Goal: Task Accomplishment & Management: Use online tool/utility

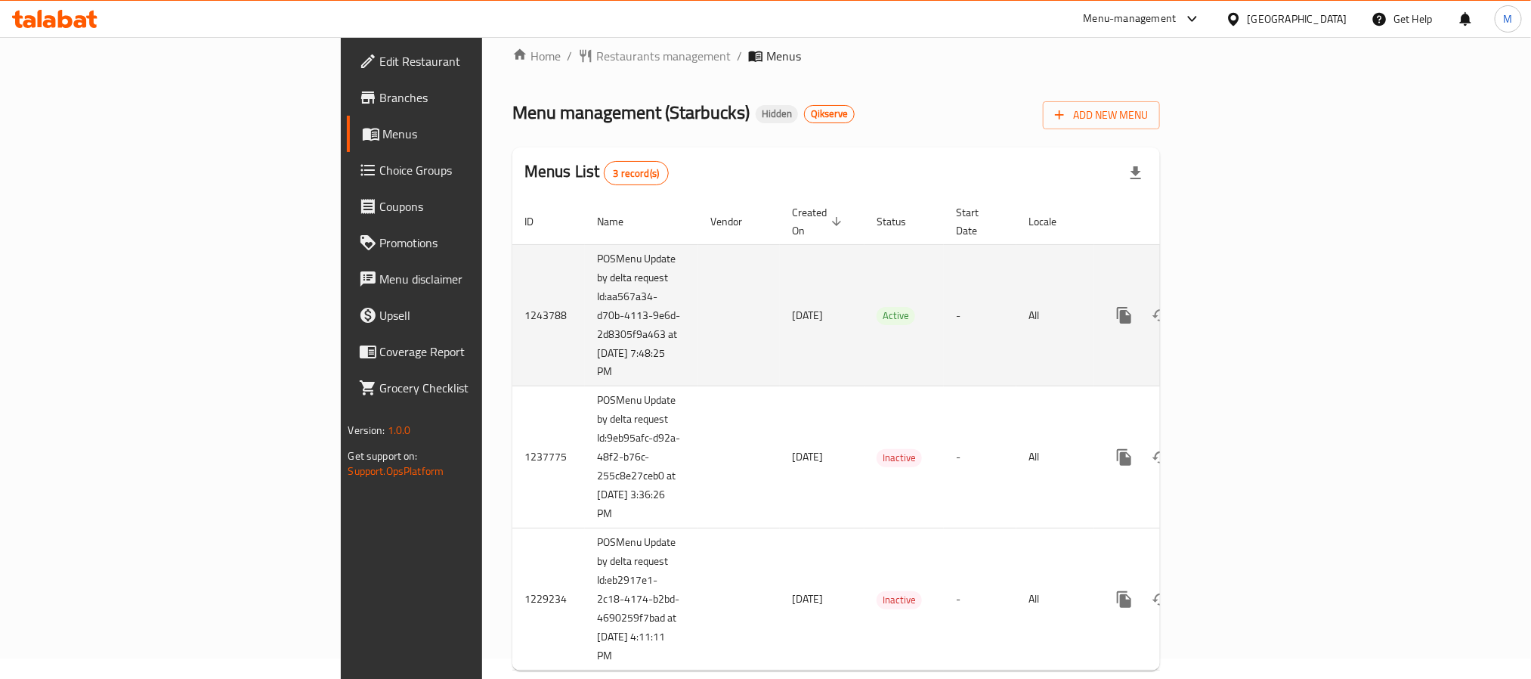
scroll to position [39, 0]
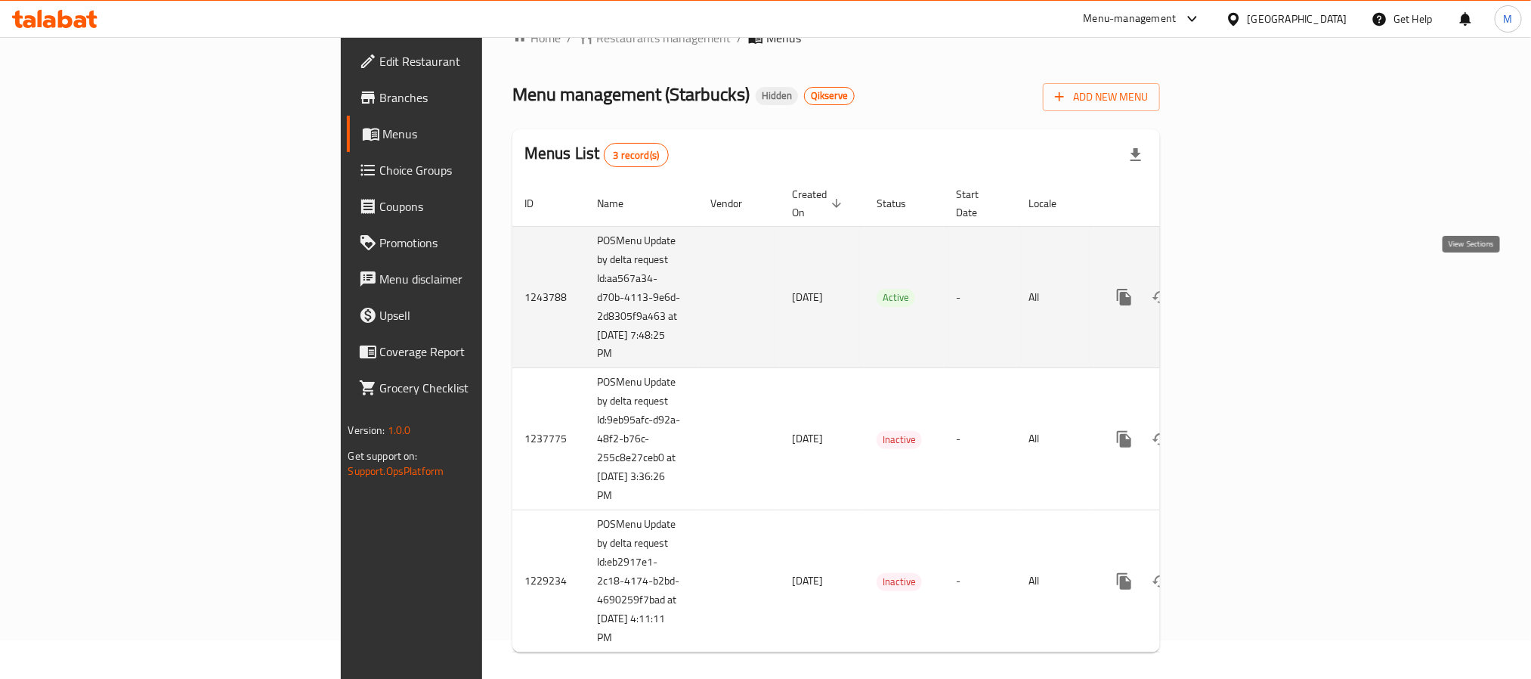
click at [1243, 288] on icon "enhanced table" at bounding box center [1234, 297] width 18 height 18
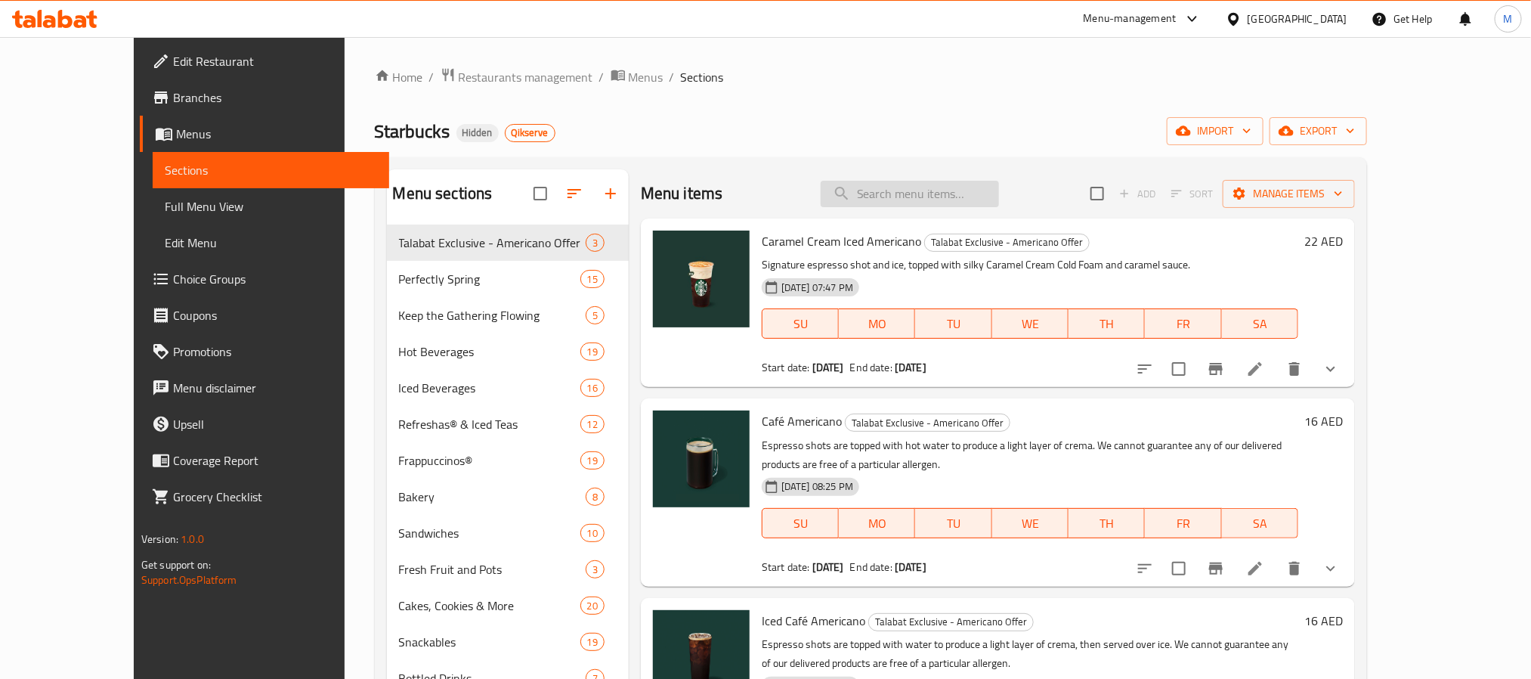
click at [958, 184] on input "search" at bounding box center [910, 194] width 178 height 26
paste input "Cream Brulee Iced Americano"
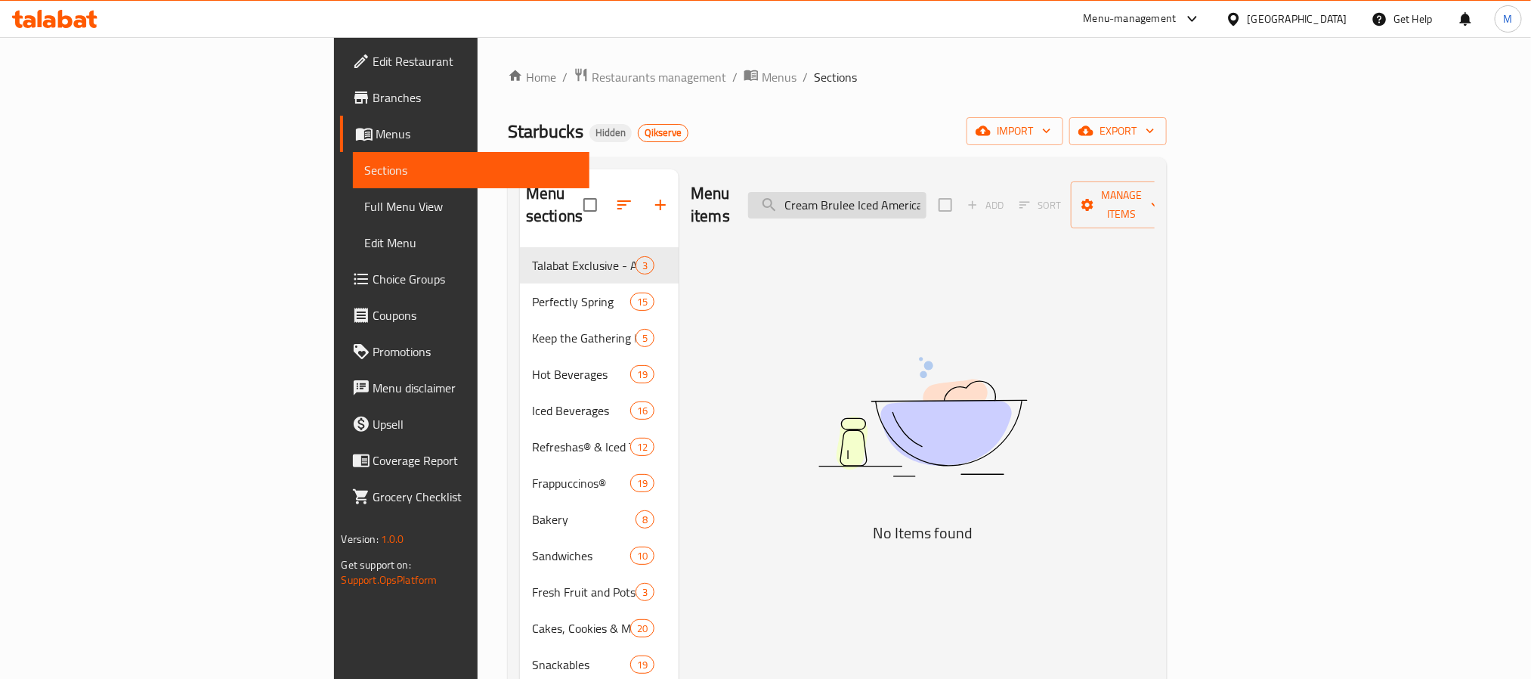
click at [927, 202] on input "Cream Brulee Iced Americano" at bounding box center [837, 205] width 178 height 26
paste input "ème Brulee Brown Sugar Frappucci"
click at [927, 202] on input "Crème Brulee Brown Sugar Frappuccino" at bounding box center [837, 205] width 178 height 26
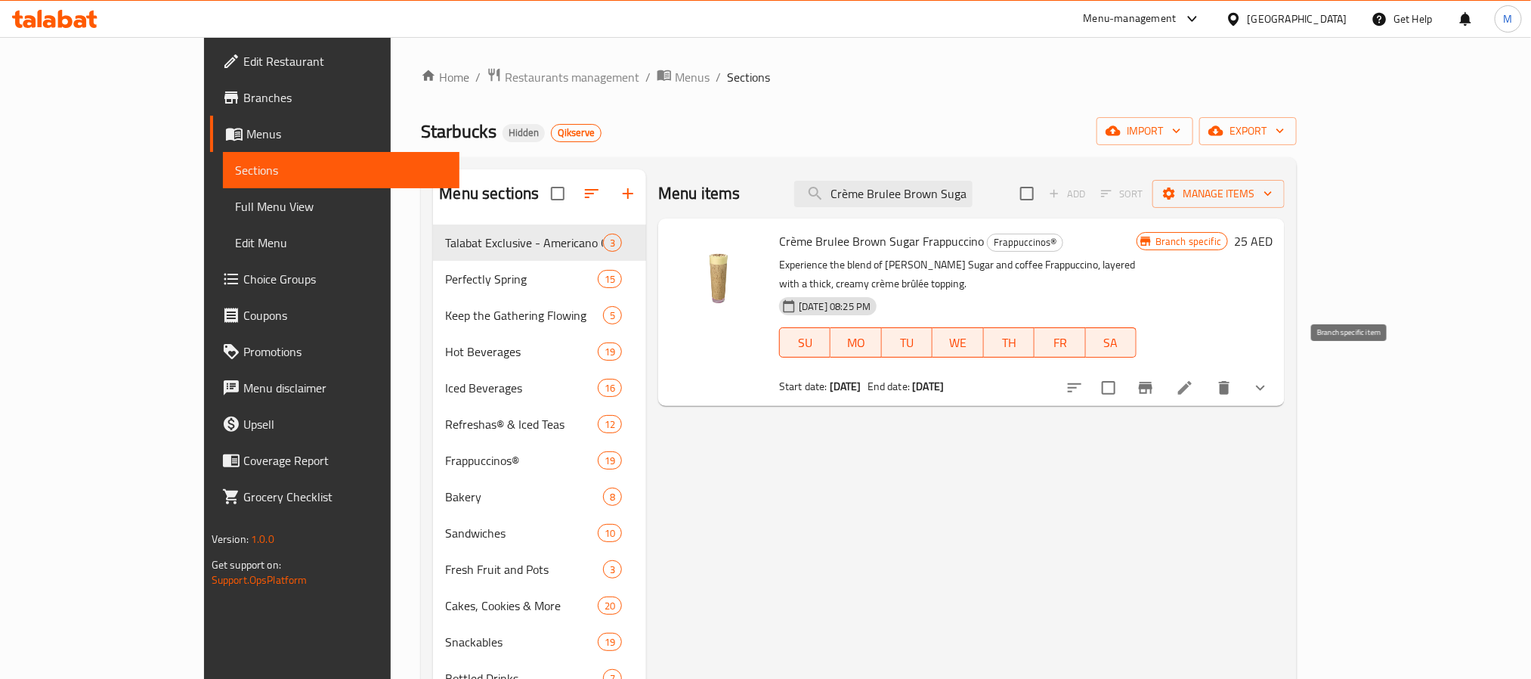
click at [1153, 382] on icon "Branch-specific-item" at bounding box center [1146, 388] width 14 height 12
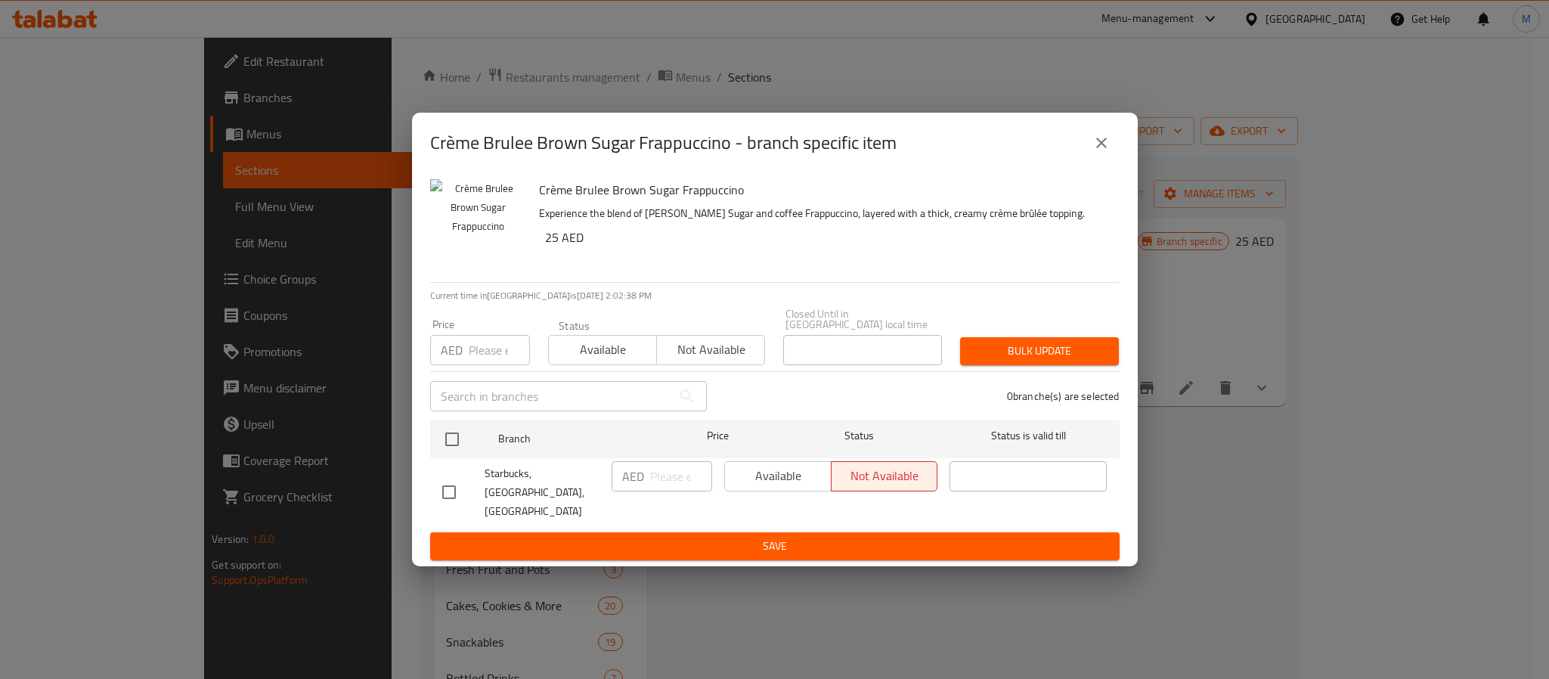
click at [1103, 161] on button "close" at bounding box center [1101, 143] width 36 height 36
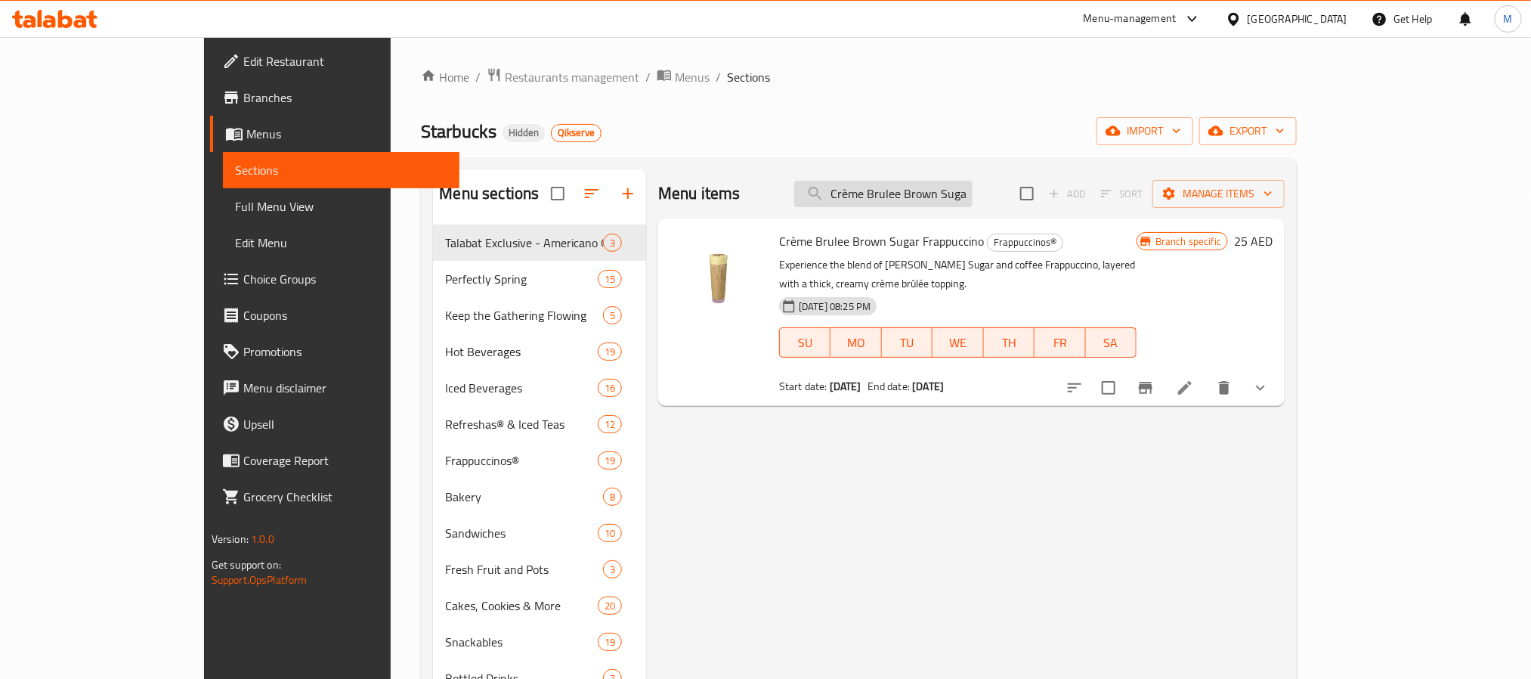
click at [973, 193] on input "Crème Brulee Brown Sugar Frappuccino" at bounding box center [883, 194] width 178 height 26
paste input "Cold Brew"
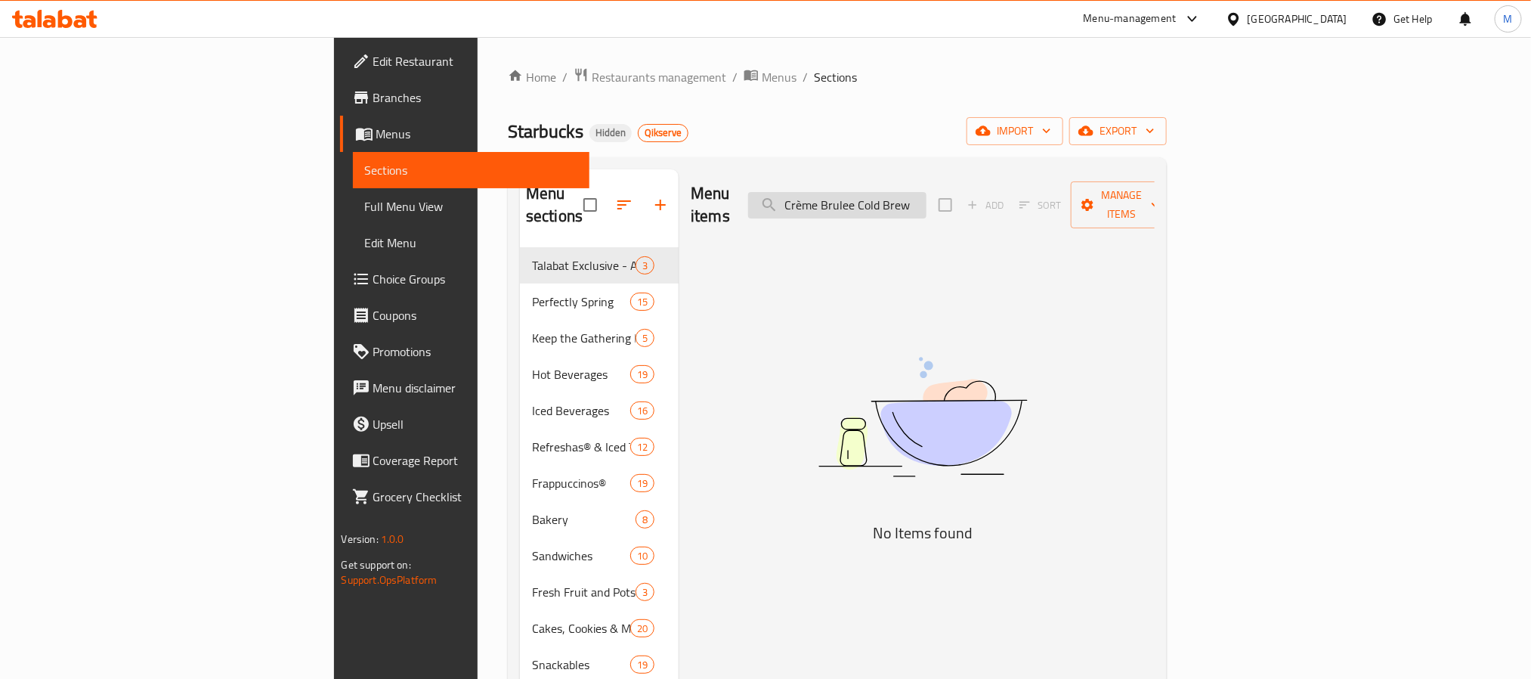
click at [891, 192] on input "Crème Brulee Cold Brew" at bounding box center [837, 205] width 178 height 26
paste input "Peach Apple Cream Iced Tea"
click at [927, 192] on input "Peach Apple Cream Iced Tea" at bounding box center [837, 205] width 178 height 26
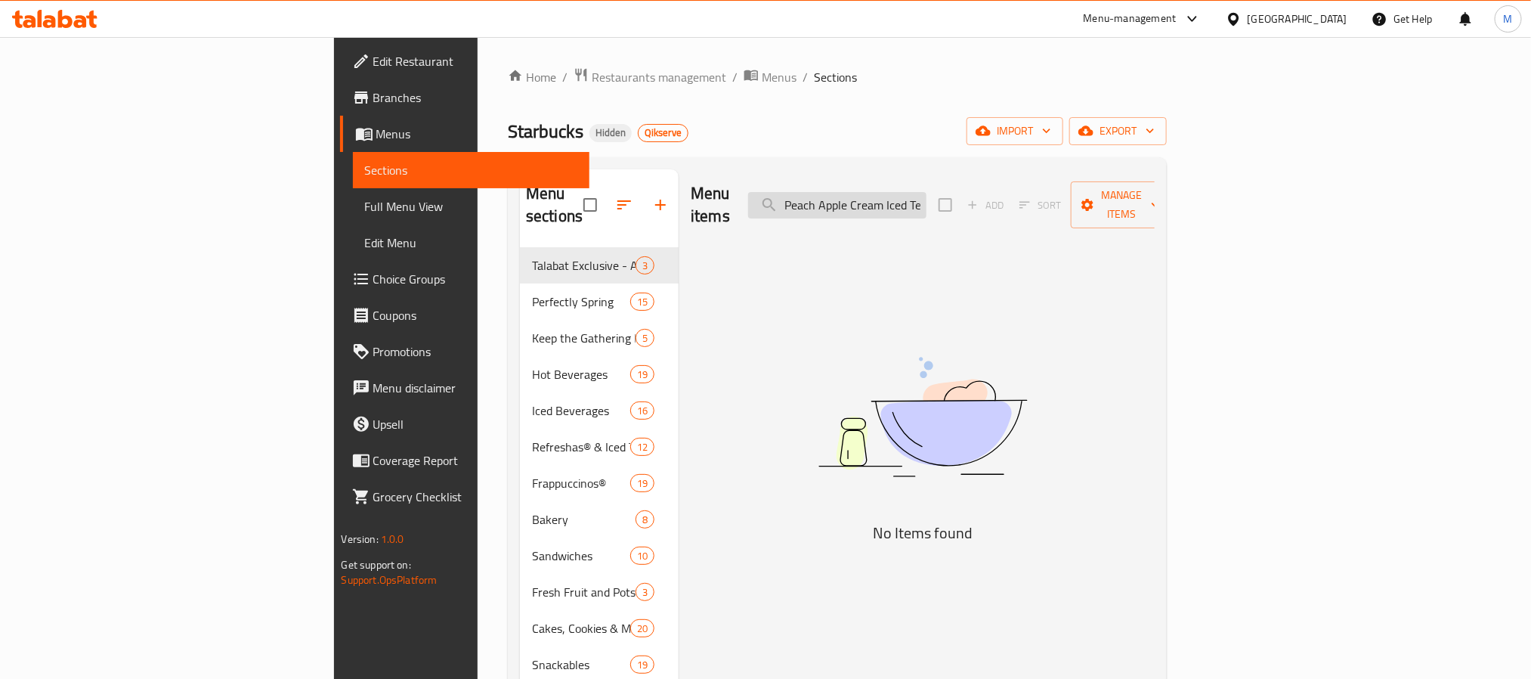
click at [927, 192] on input "Peach Apple Cream Iced Tea" at bounding box center [837, 205] width 178 height 26
paste input "Tiramisu Iced Latte"
click at [942, 216] on div "Menu items Tiramisu Iced Latte Add Sort Manage items" at bounding box center [923, 205] width 464 height 72
click at [927, 204] on input "Tiramisu Iced Latte" at bounding box center [837, 205] width 178 height 26
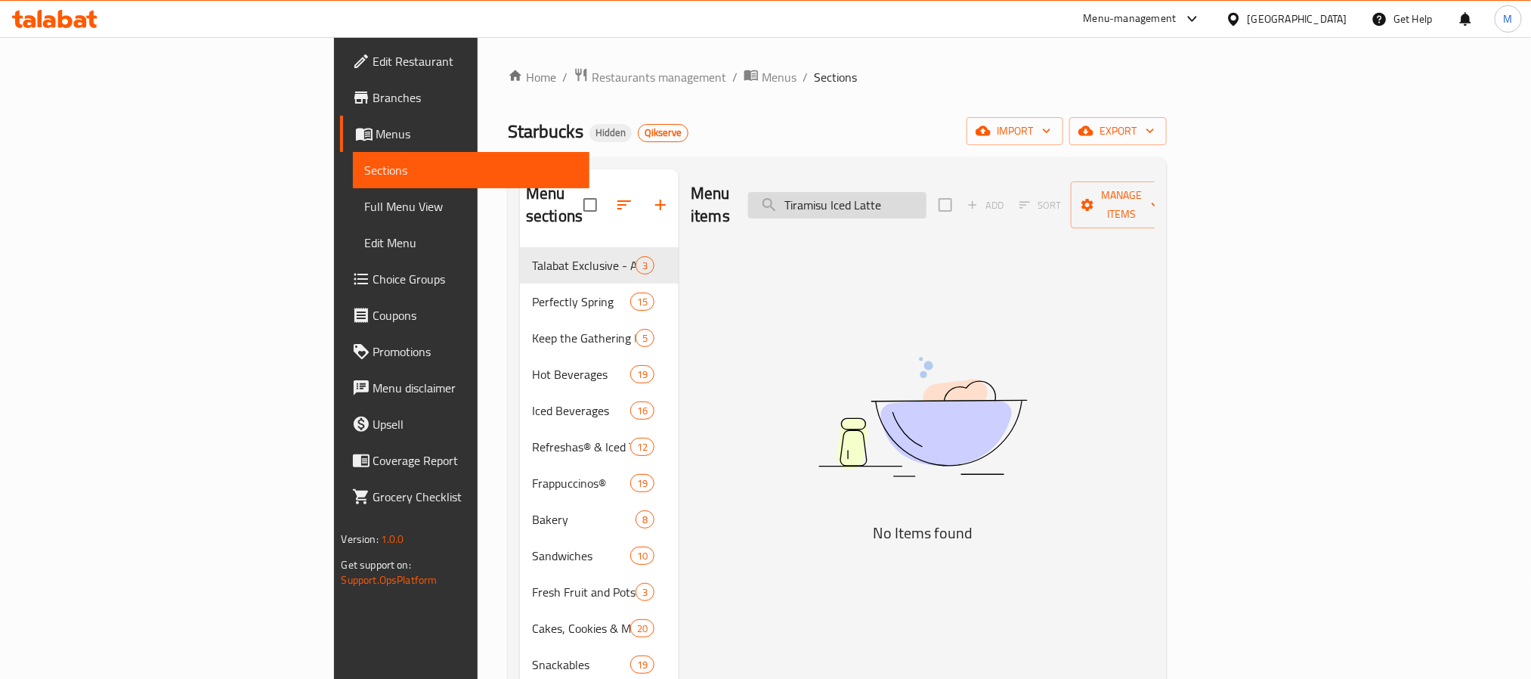
click at [927, 204] on input "Tiramisu Iced Latte" at bounding box center [837, 205] width 178 height 26
paste input "Americano"
click at [927, 192] on input "Tiramisu Iced Americano" at bounding box center [837, 205] width 178 height 26
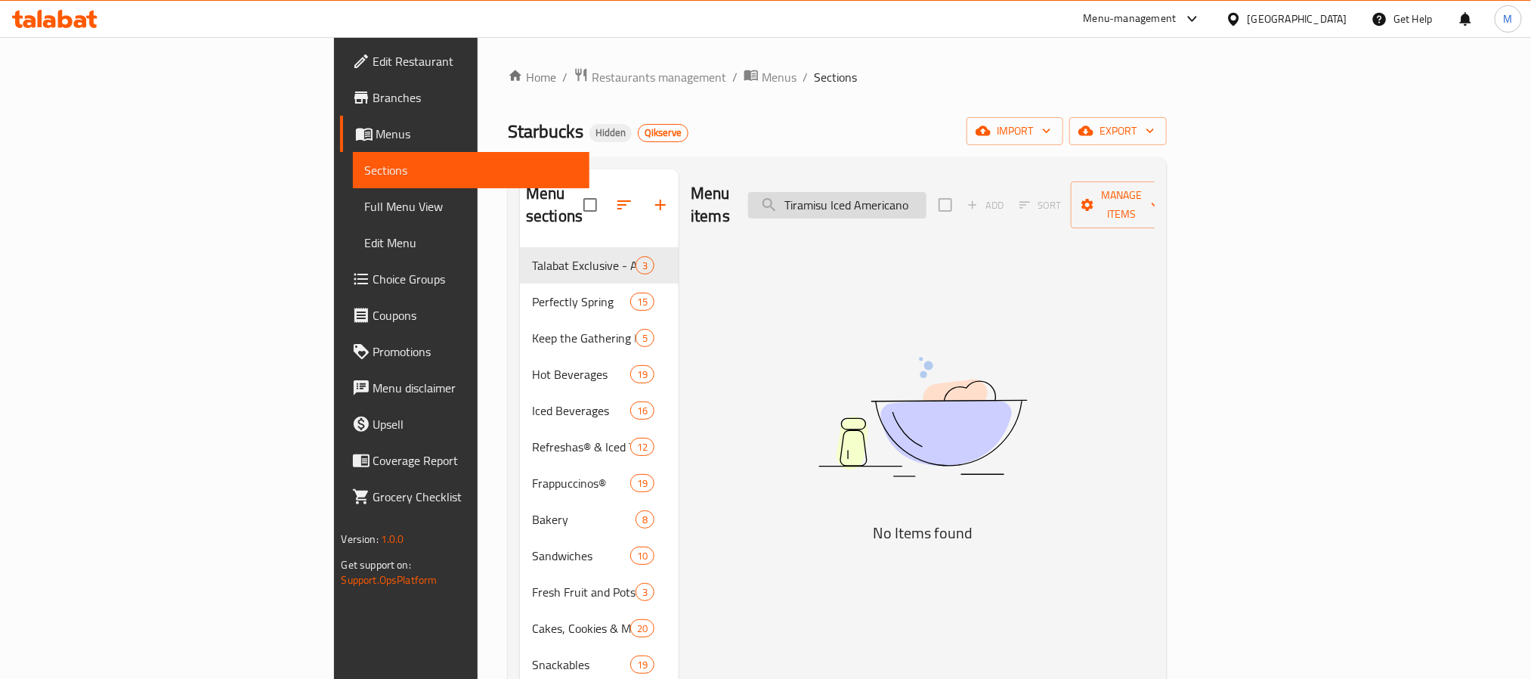
paste input "Frappucci"
click at [927, 192] on input "Tiramisu Iced Americano" at bounding box center [837, 205] width 178 height 26
click at [926, 204] on input "Tiramisu Frappuccino" at bounding box center [837, 205] width 178 height 26
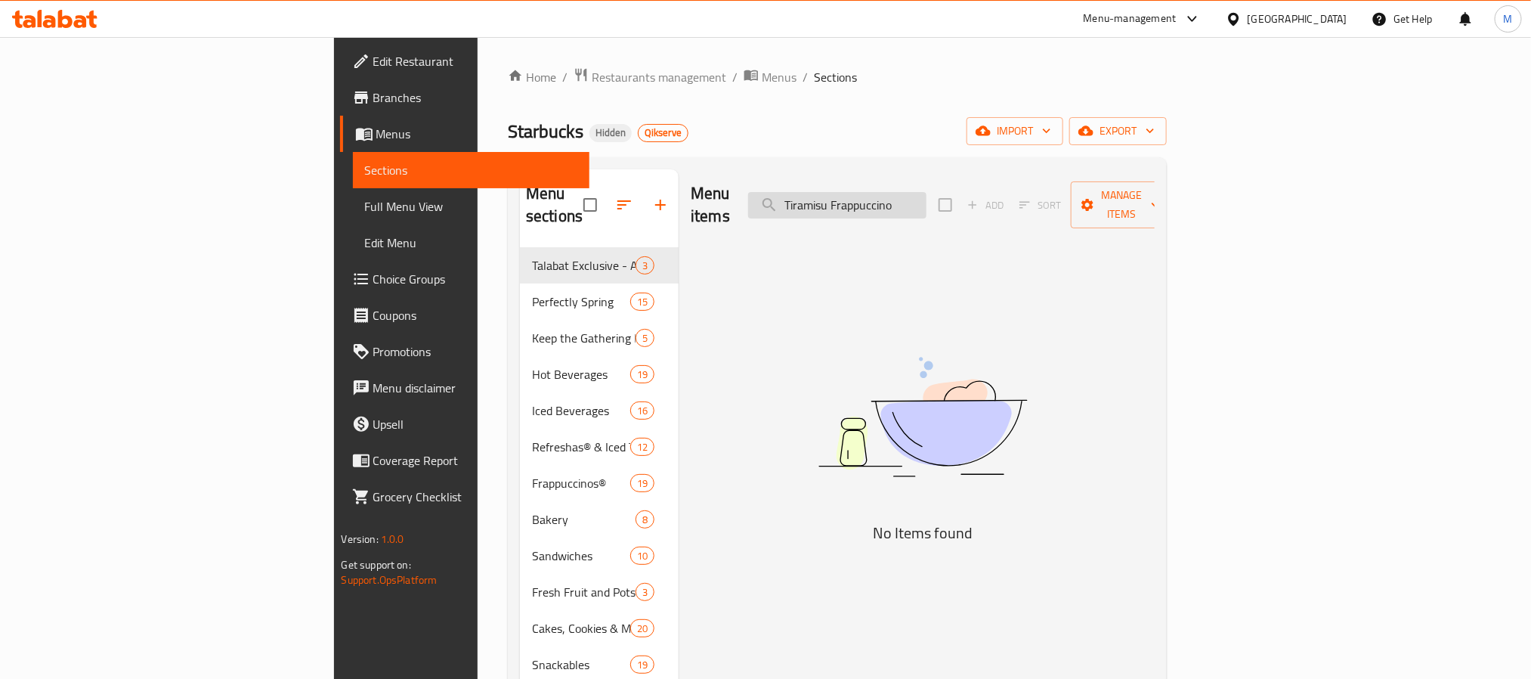
paste input "Latte"
type input "Tiramisu Latte"
